Goal: Task Accomplishment & Management: Manage account settings

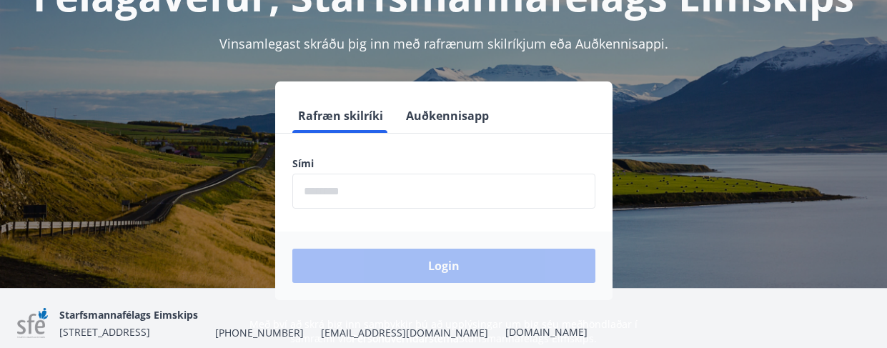
scroll to position [166, 0]
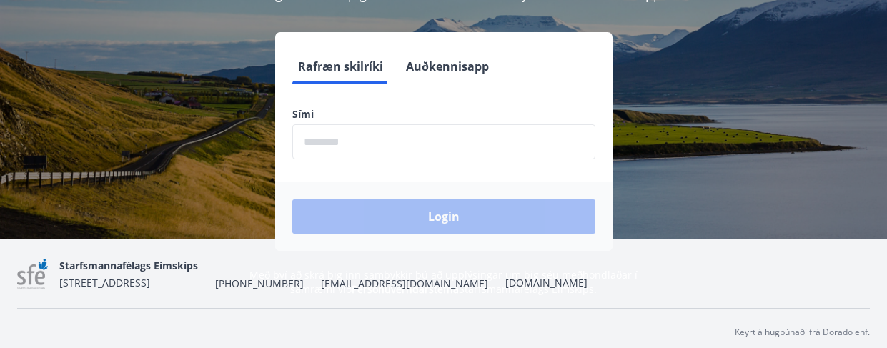
click at [459, 150] on input "phone" at bounding box center [443, 141] width 303 height 35
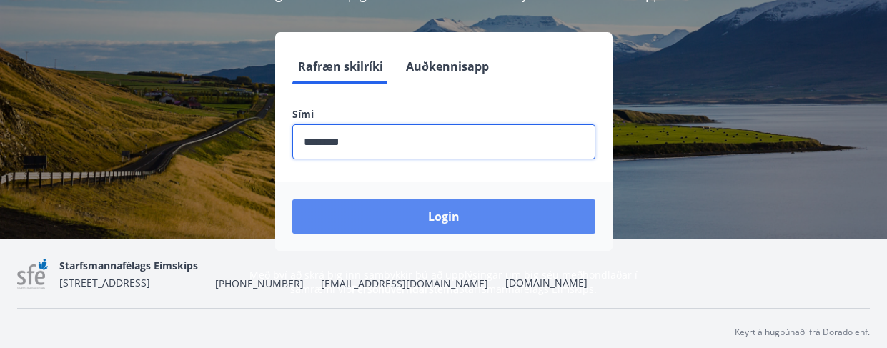
type input "********"
click at [461, 217] on button "Login" at bounding box center [443, 216] width 303 height 34
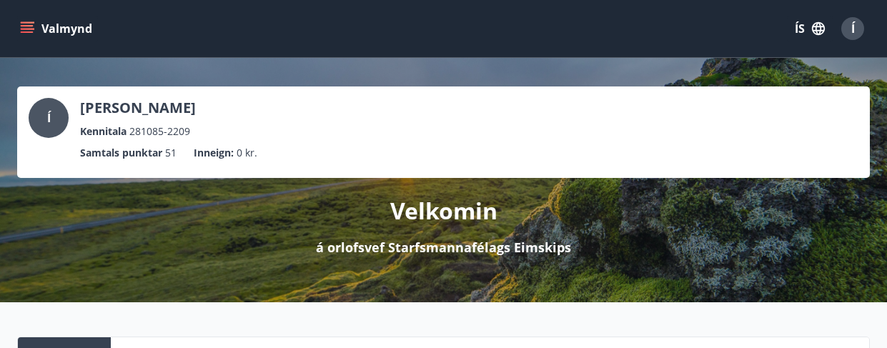
click at [35, 24] on button "Valmynd" at bounding box center [57, 29] width 81 height 26
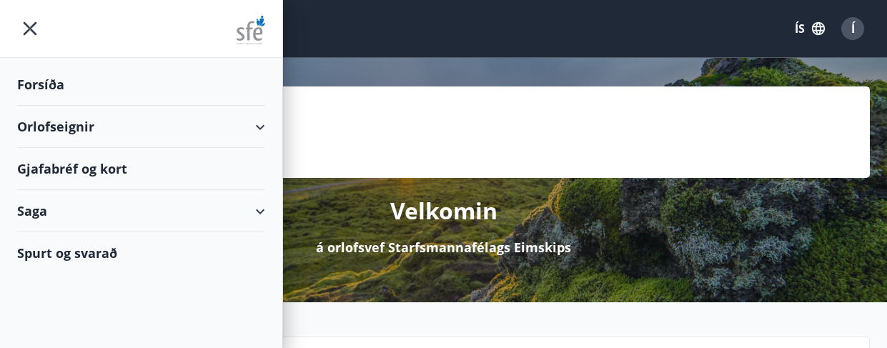
click at [111, 166] on div "Gjafabréf og kort" at bounding box center [141, 169] width 248 height 42
